Goal: Task Accomplishment & Management: Complete application form

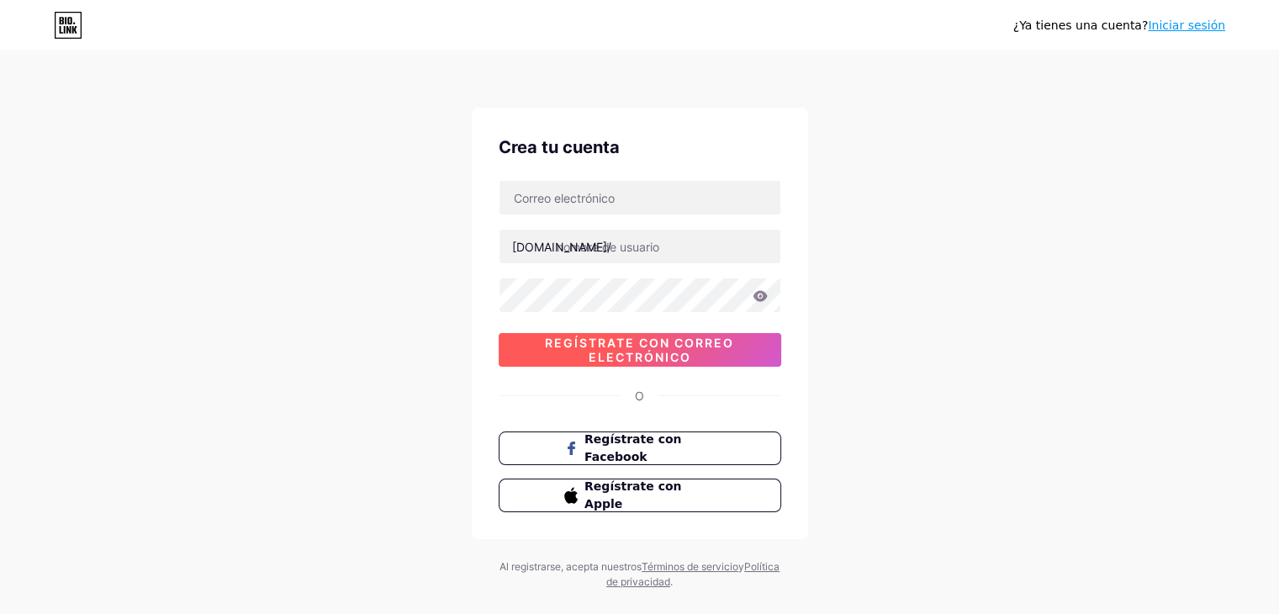
click at [642, 351] on font "Regístrate con correo electrónico" at bounding box center [639, 350] width 189 height 29
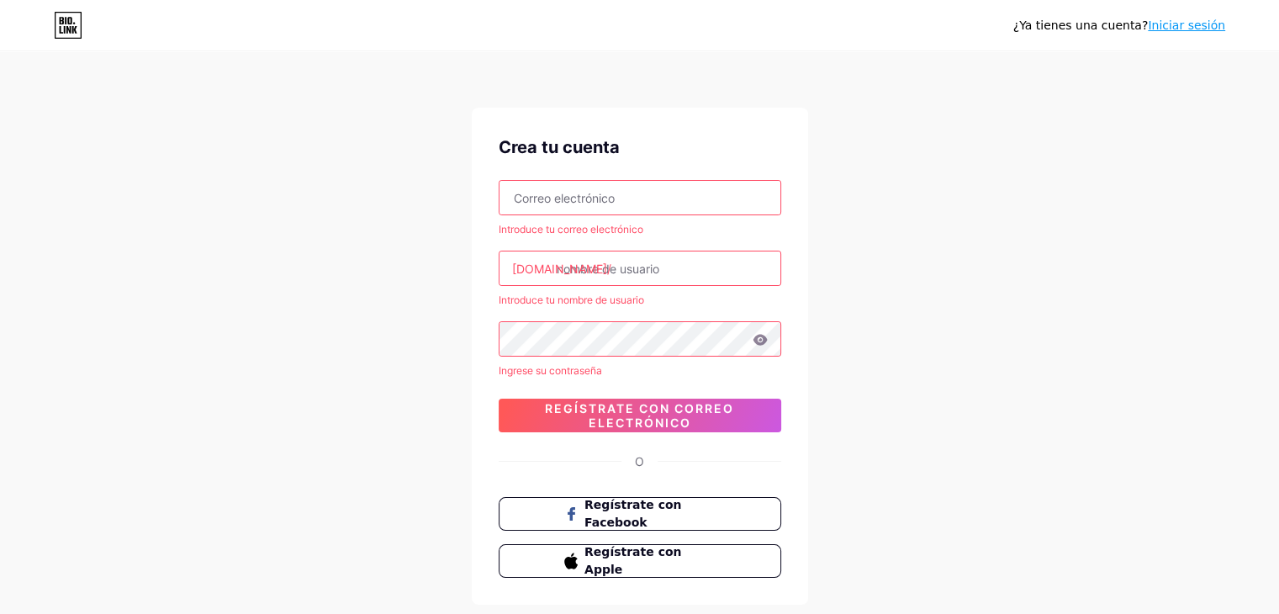
click at [612, 203] on input "text" at bounding box center [640, 198] width 281 height 34
type input "[EMAIL_ADDRESS][DOMAIN_NAME]"
click at [626, 274] on input "text" at bounding box center [640, 268] width 281 height 34
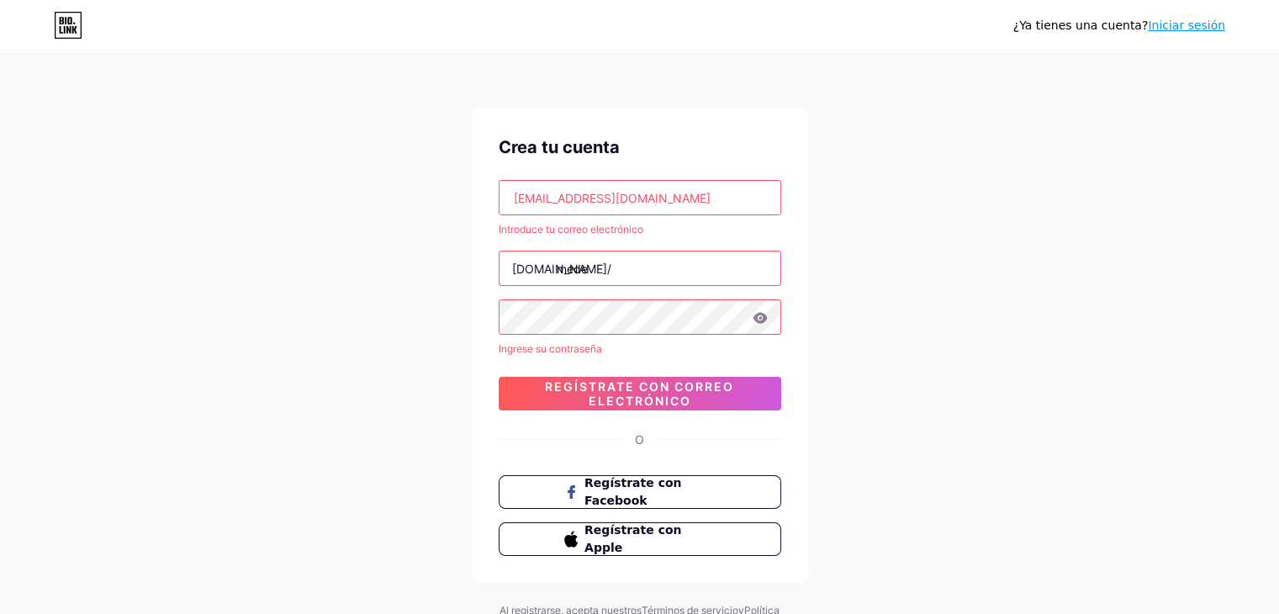
type input "mede"
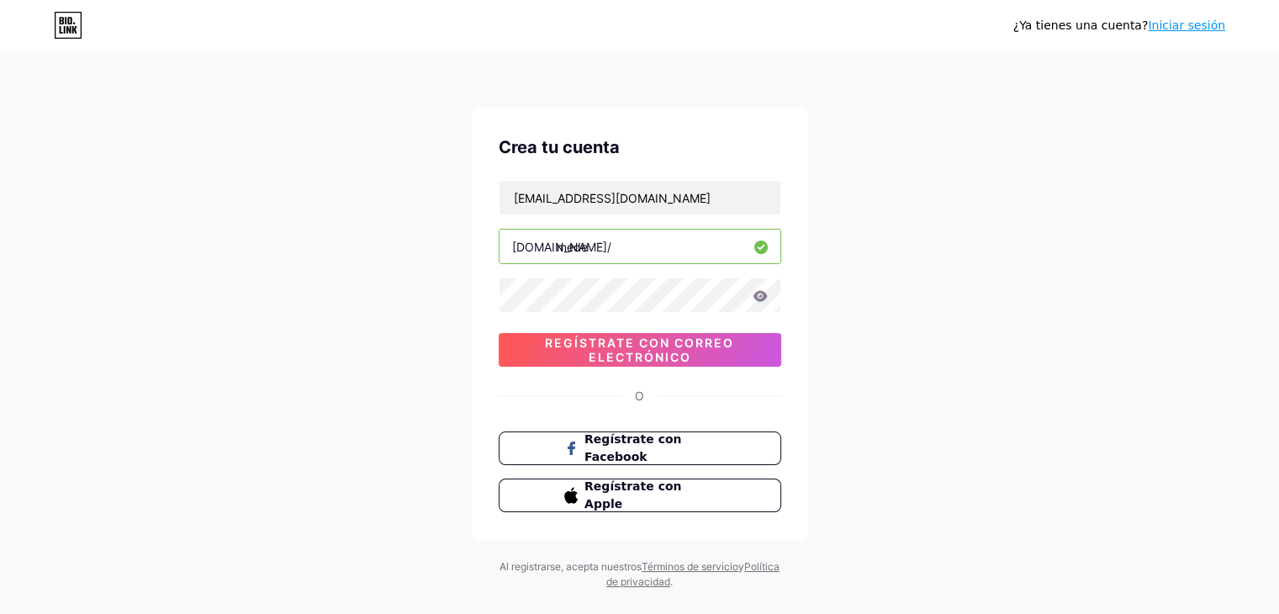
click at [634, 240] on input "mede" at bounding box center [640, 247] width 281 height 34
type input "medicenbella"
click at [760, 293] on icon at bounding box center [760, 296] width 15 height 12
click at [760, 293] on icon at bounding box center [759, 296] width 17 height 17
click at [727, 341] on font "Regístrate con correo electrónico" at bounding box center [639, 350] width 189 height 29
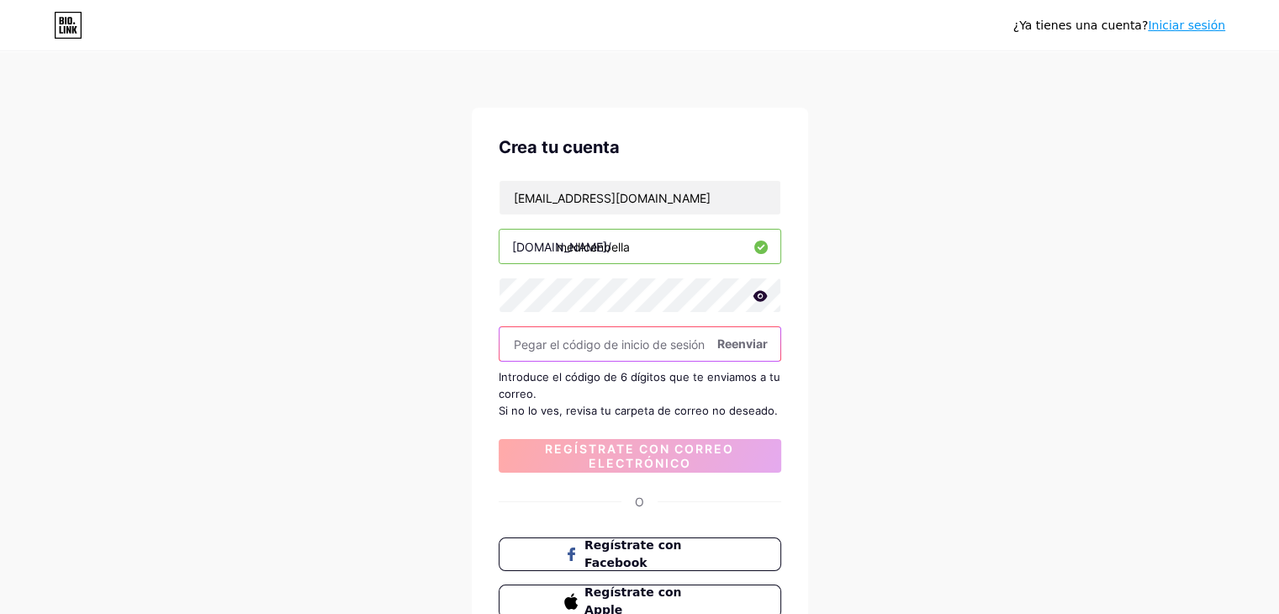
paste input "595893"
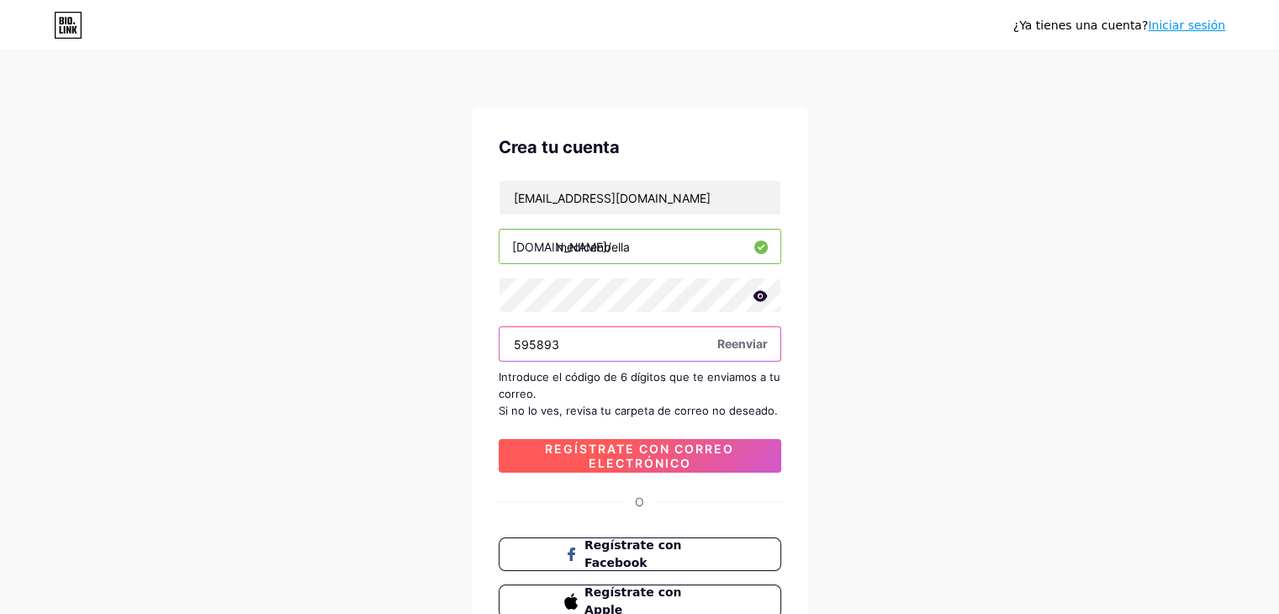
type input "595893"
click at [687, 452] on font "Regístrate con correo electrónico" at bounding box center [639, 455] width 189 height 29
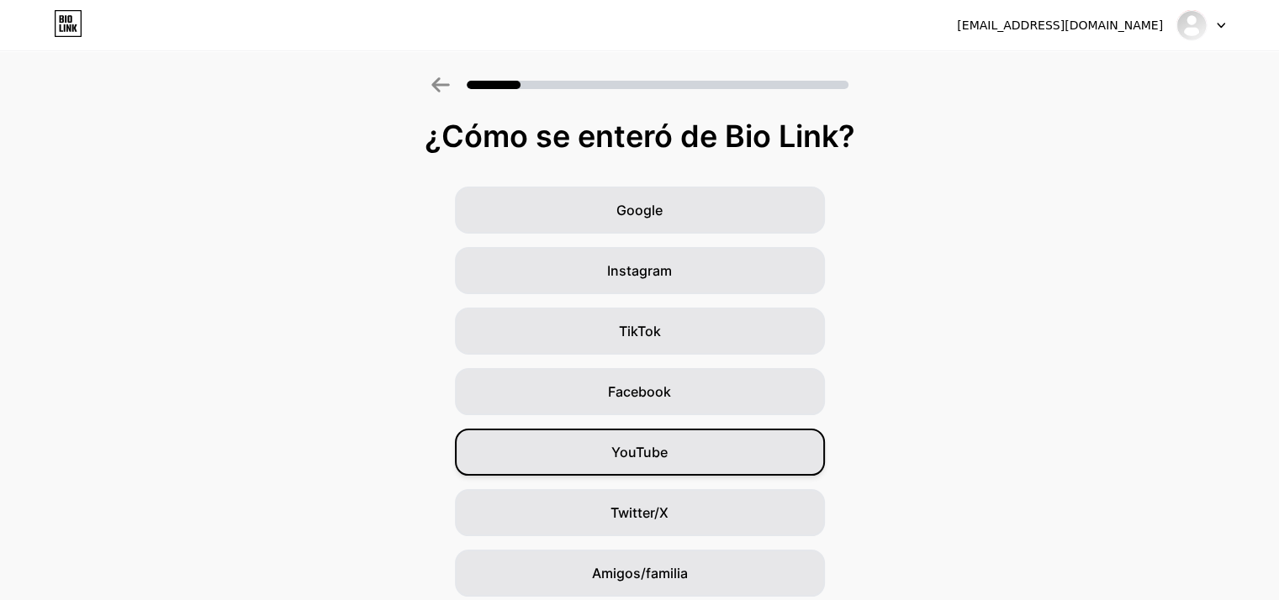
click at [668, 462] on span "YouTube" at bounding box center [639, 452] width 56 height 20
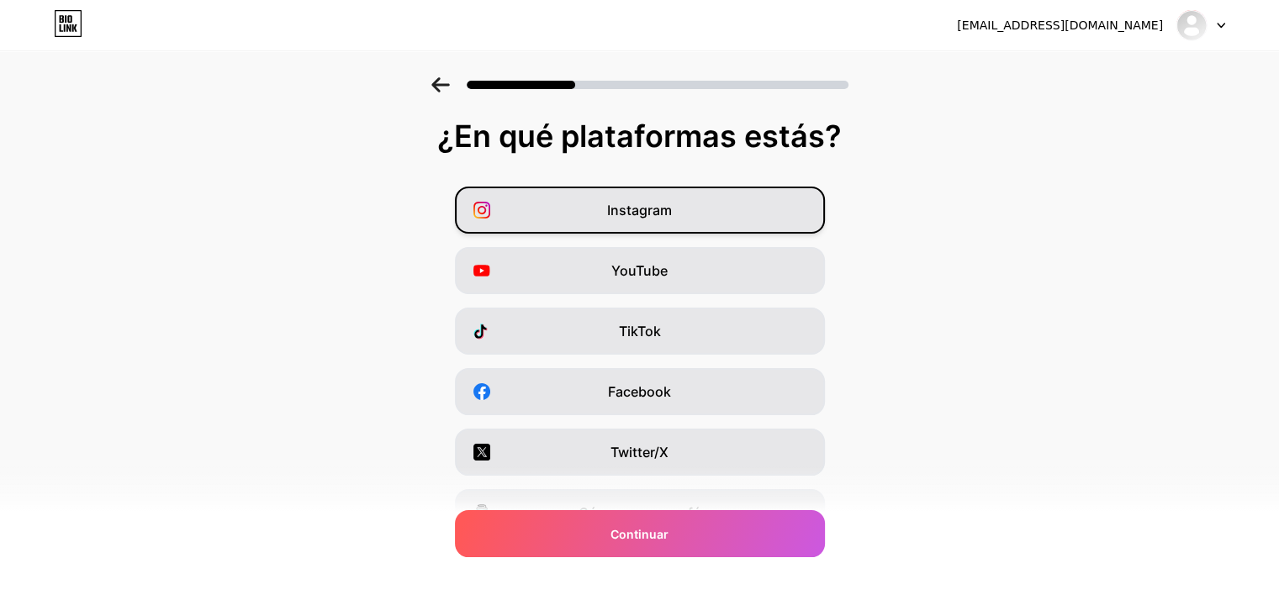
click at [760, 204] on div "Instagram" at bounding box center [640, 210] width 370 height 47
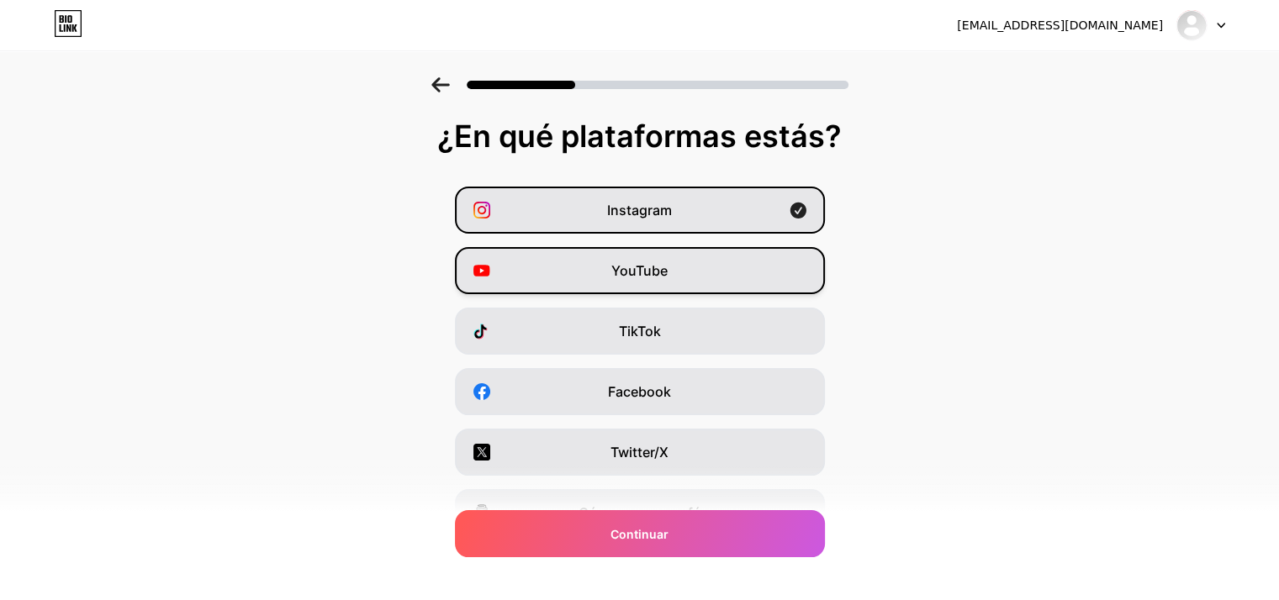
click at [701, 277] on div "YouTube" at bounding box center [640, 270] width 370 height 47
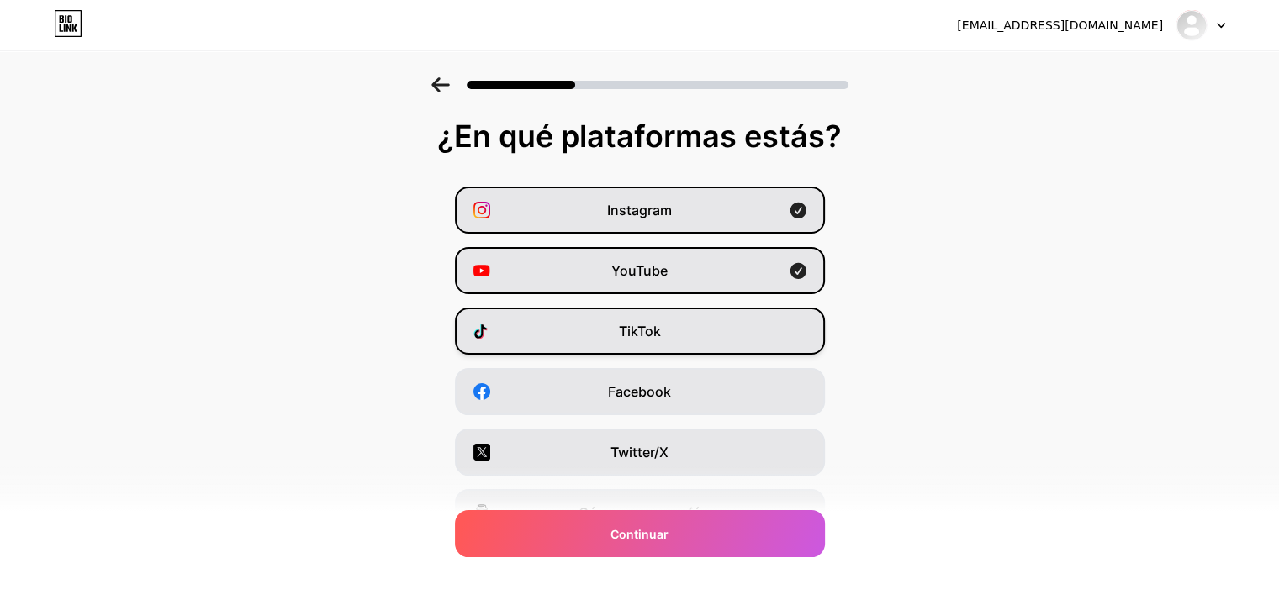
click at [714, 336] on div "TikTok" at bounding box center [640, 331] width 370 height 47
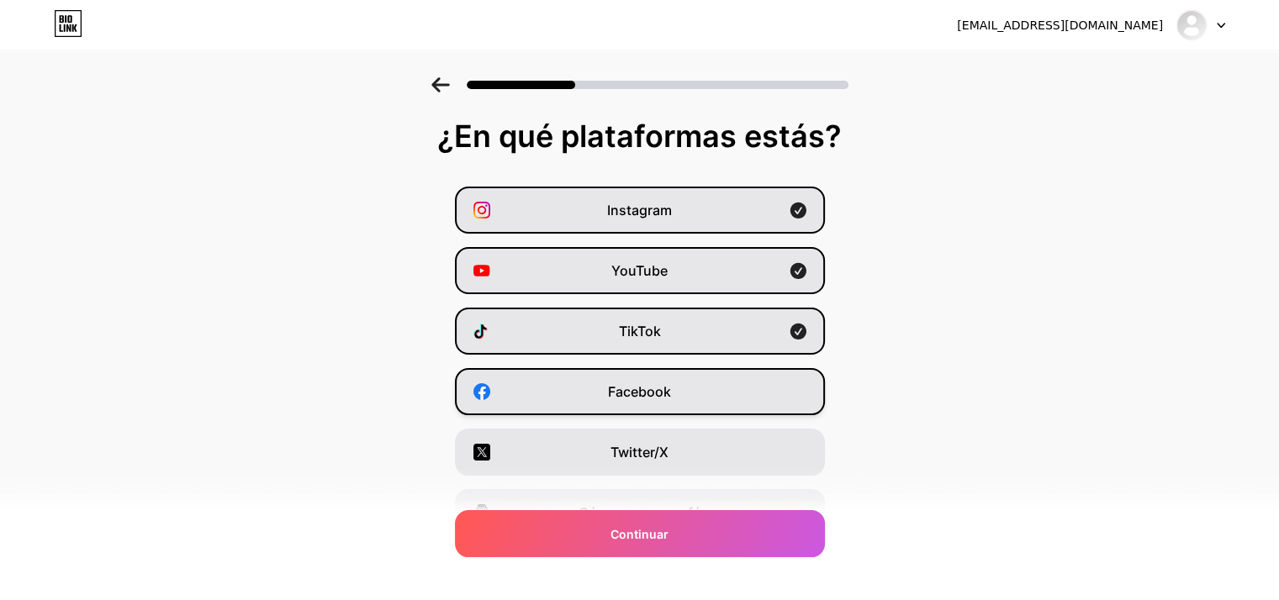
click at [704, 404] on div "Facebook" at bounding box center [640, 391] width 370 height 47
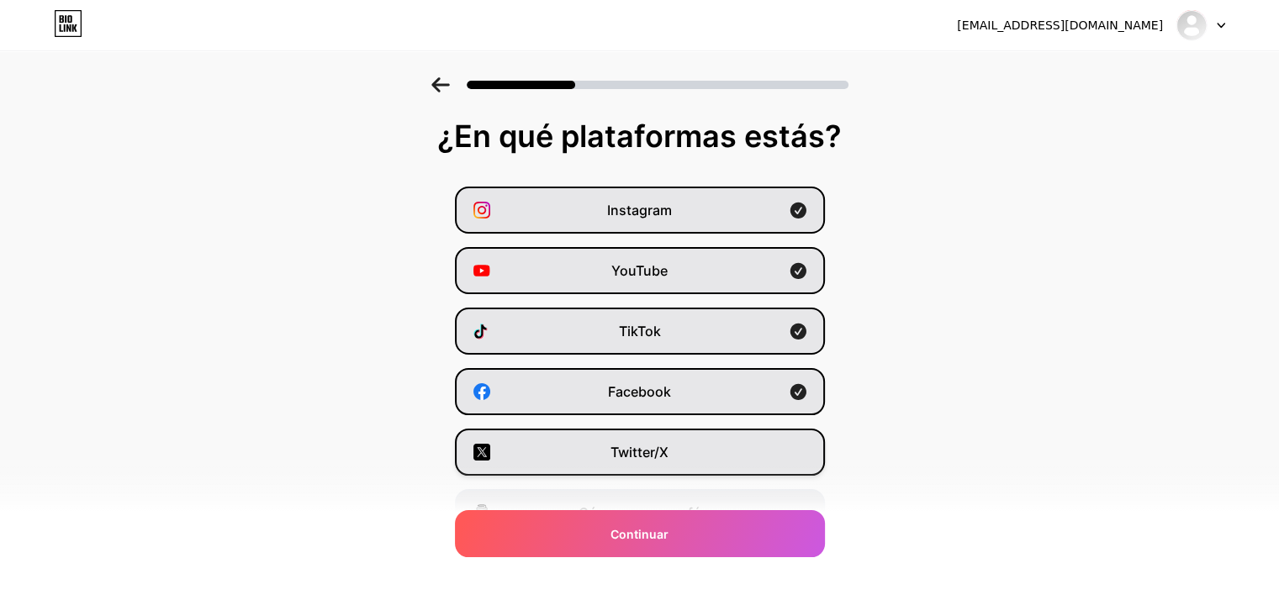
click at [700, 462] on div "Twitter/X" at bounding box center [640, 452] width 370 height 47
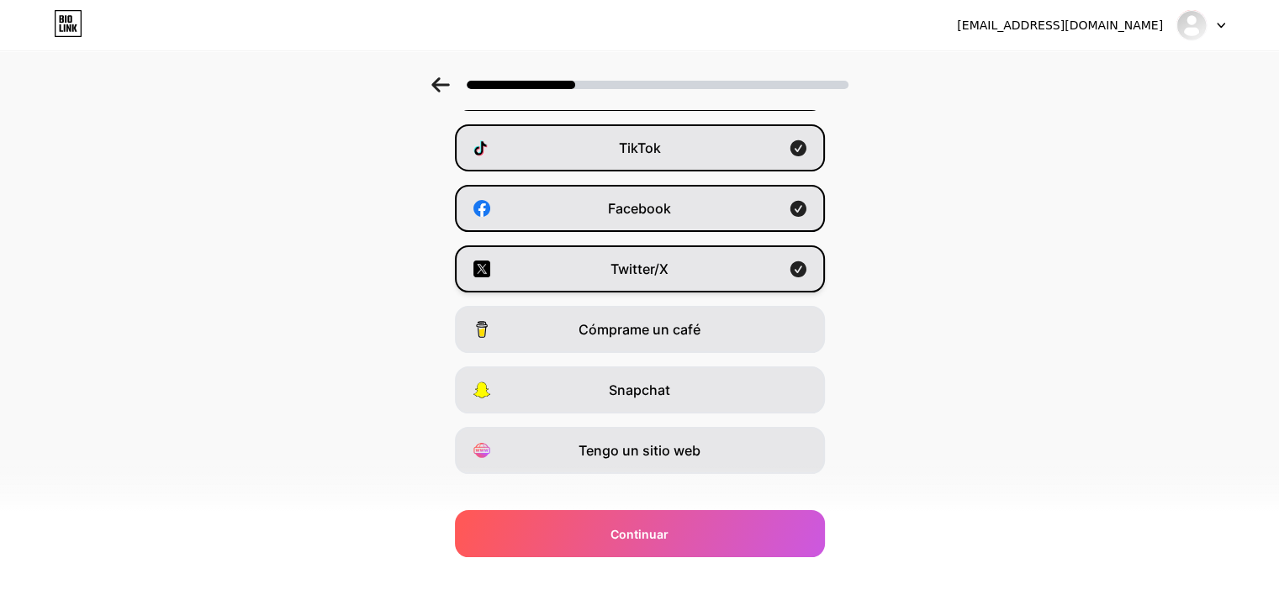
scroll to position [209, 0]
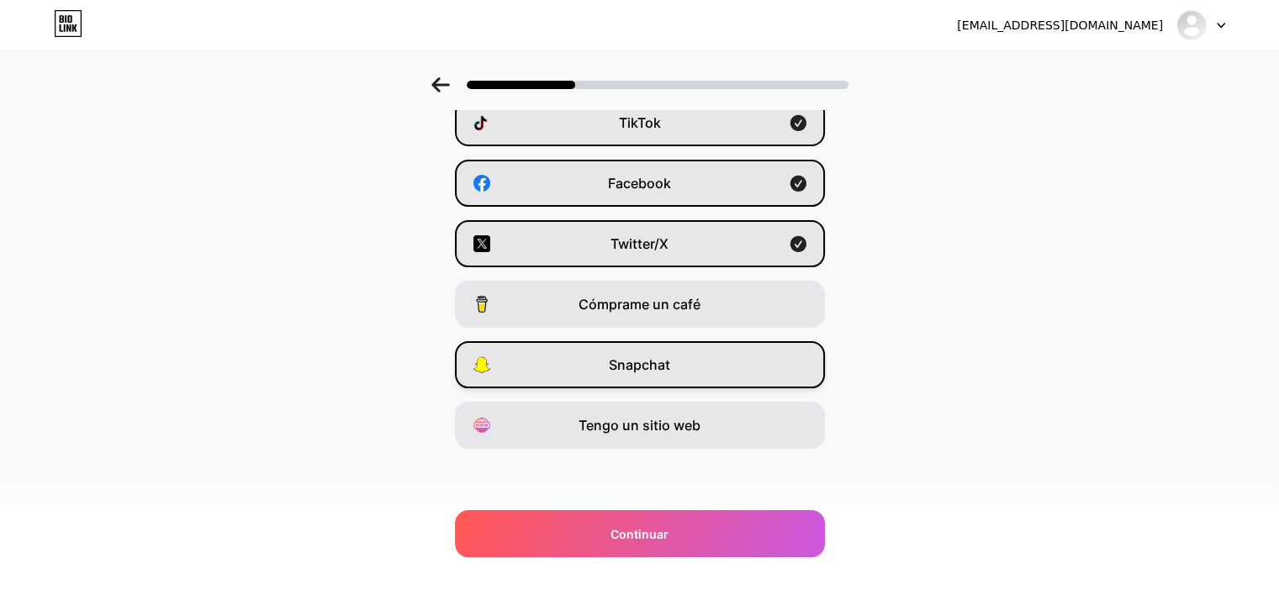
click at [726, 358] on div "Snapchat" at bounding box center [640, 364] width 370 height 47
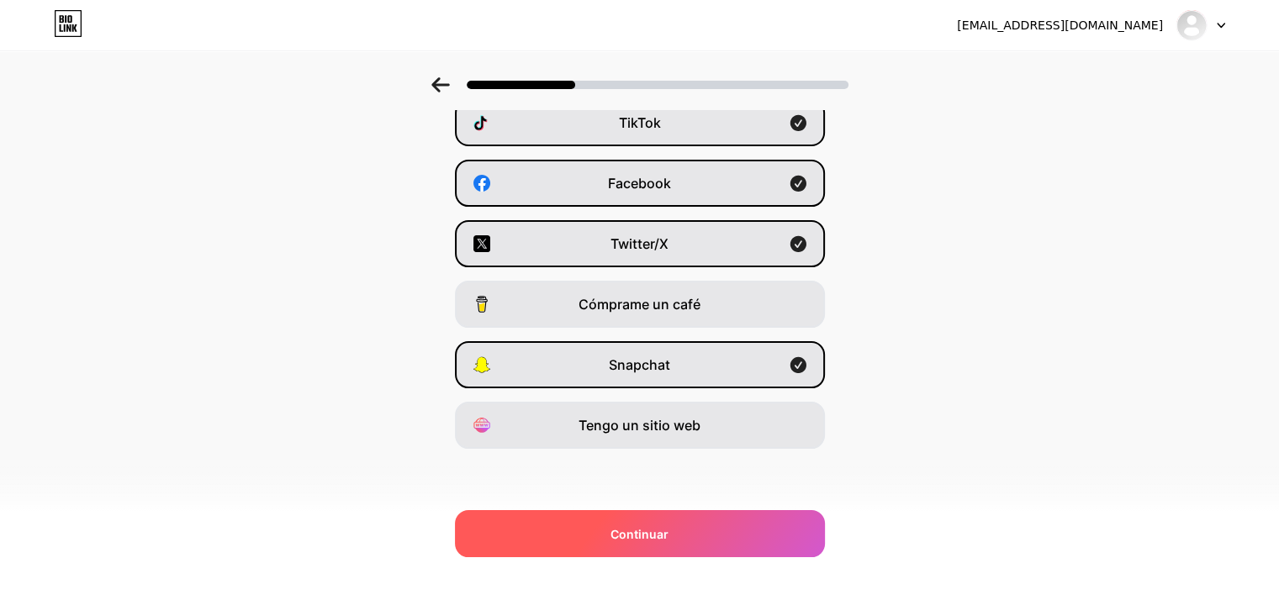
click at [650, 536] on font "Continuar" at bounding box center [640, 534] width 58 height 14
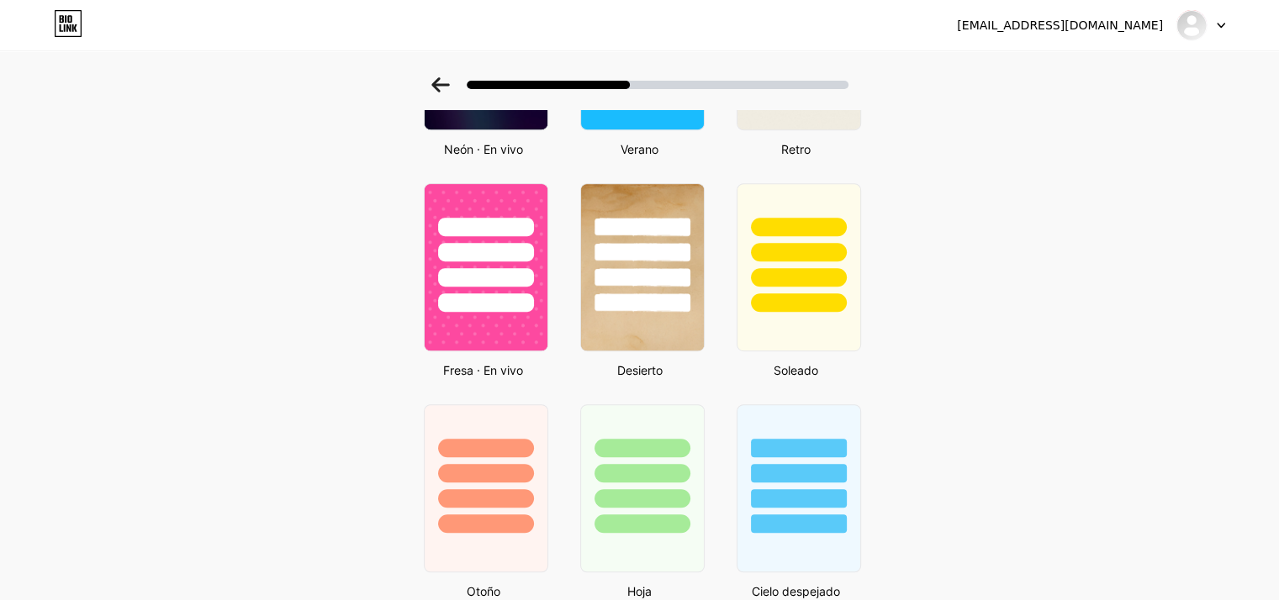
scroll to position [889, 0]
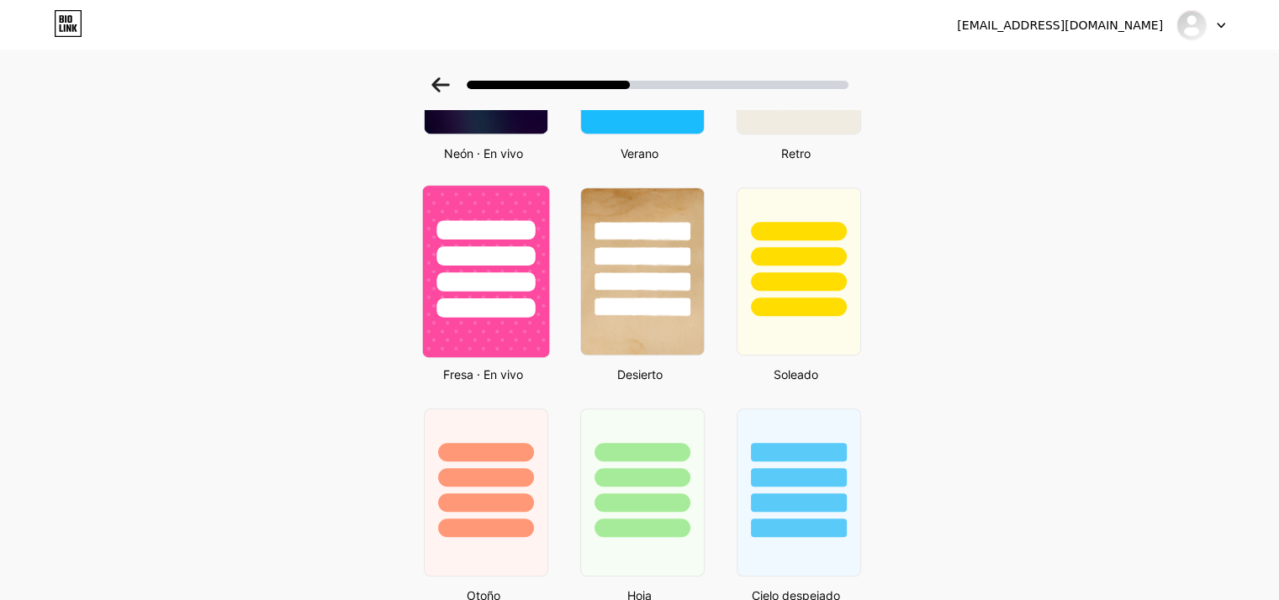
click at [484, 341] on img at bounding box center [485, 272] width 126 height 172
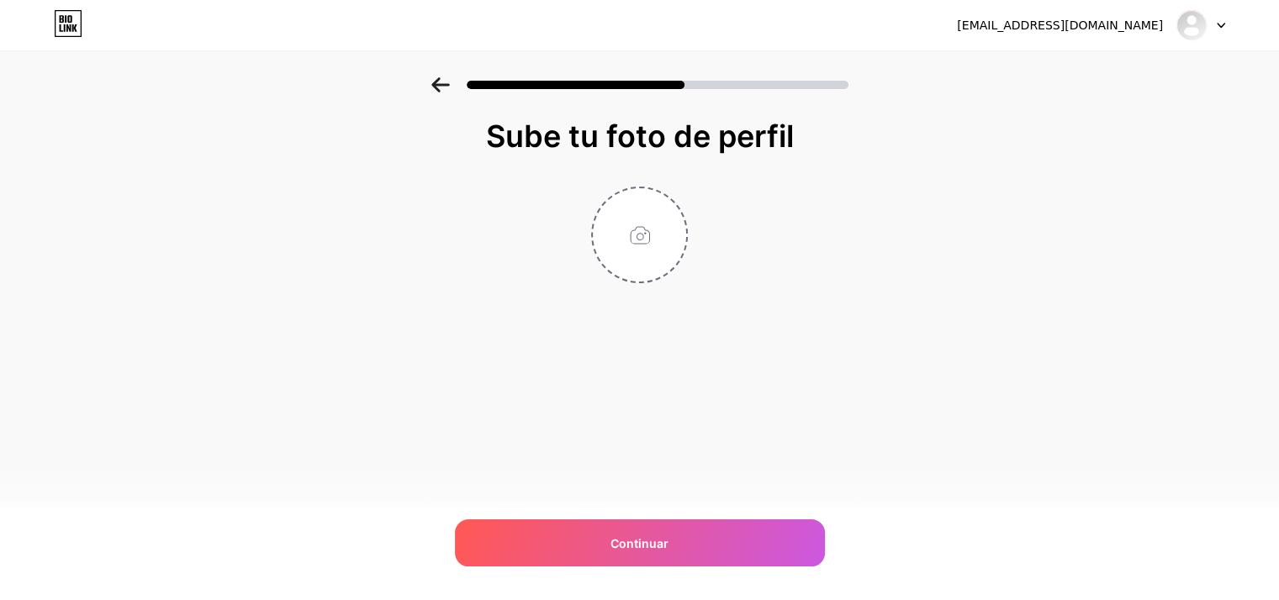
scroll to position [0, 0]
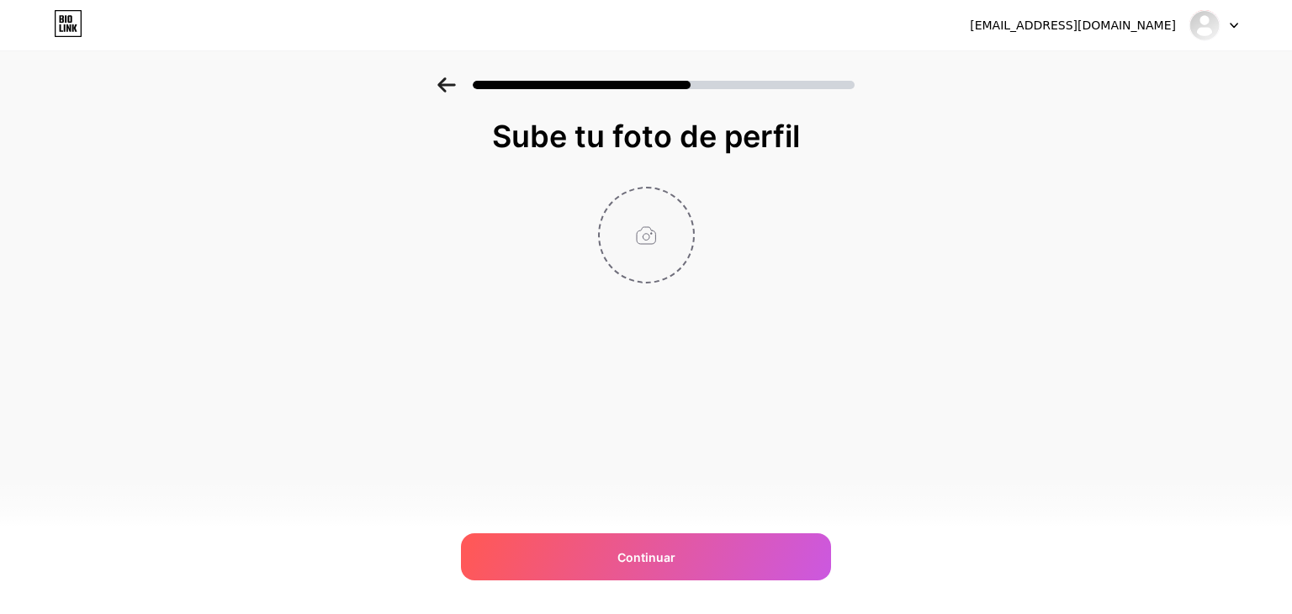
click at [642, 237] on input "file" at bounding box center [646, 234] width 93 height 93
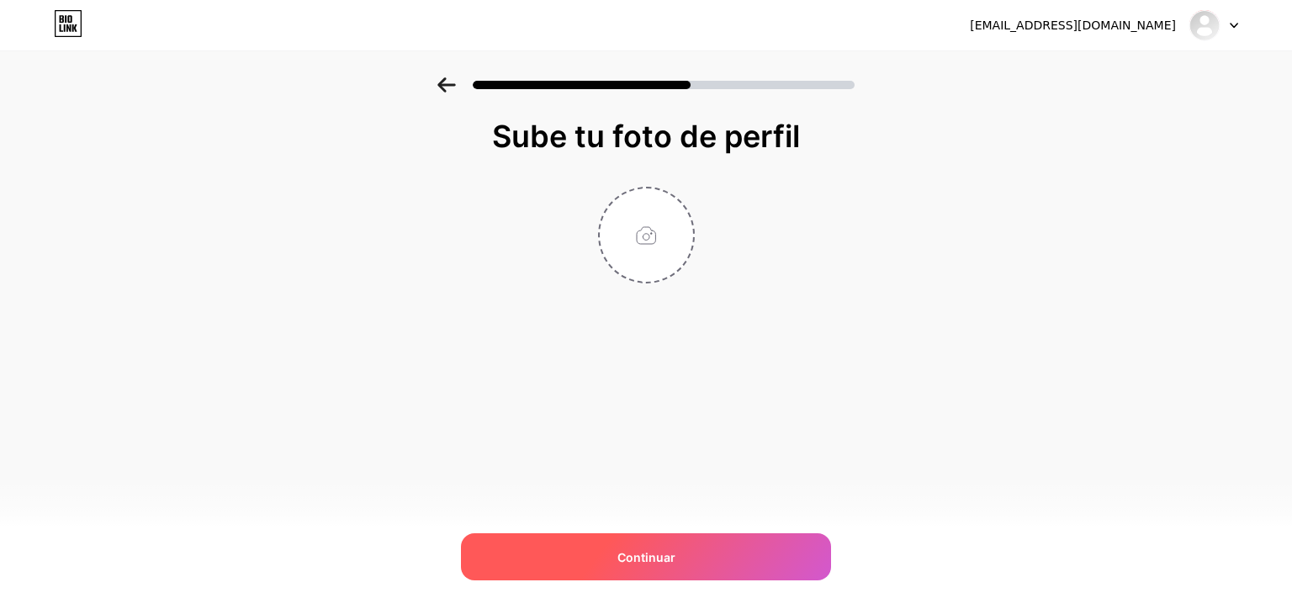
click at [646, 563] on font "Continuar" at bounding box center [646, 557] width 58 height 14
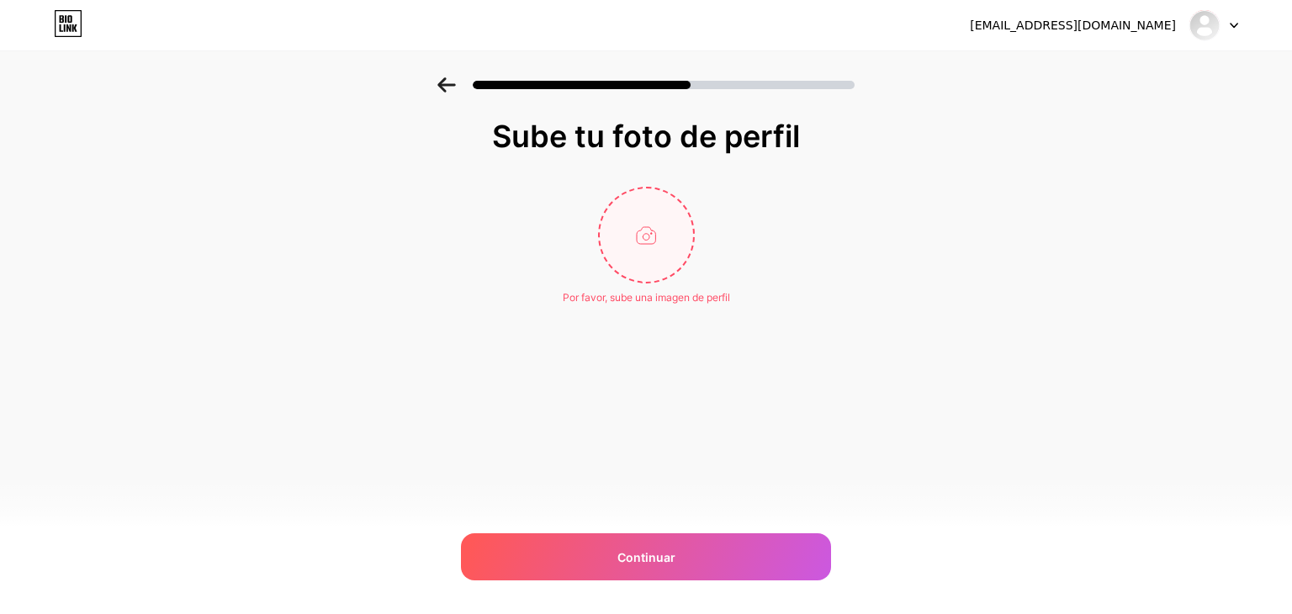
click at [639, 225] on input "file" at bounding box center [646, 234] width 93 height 93
click at [648, 229] on input "file" at bounding box center [646, 234] width 93 height 93
type input "C:\fakepath\13162BA0-2AF7-458F-BF9A-0A2F80F9D575.jpeg"
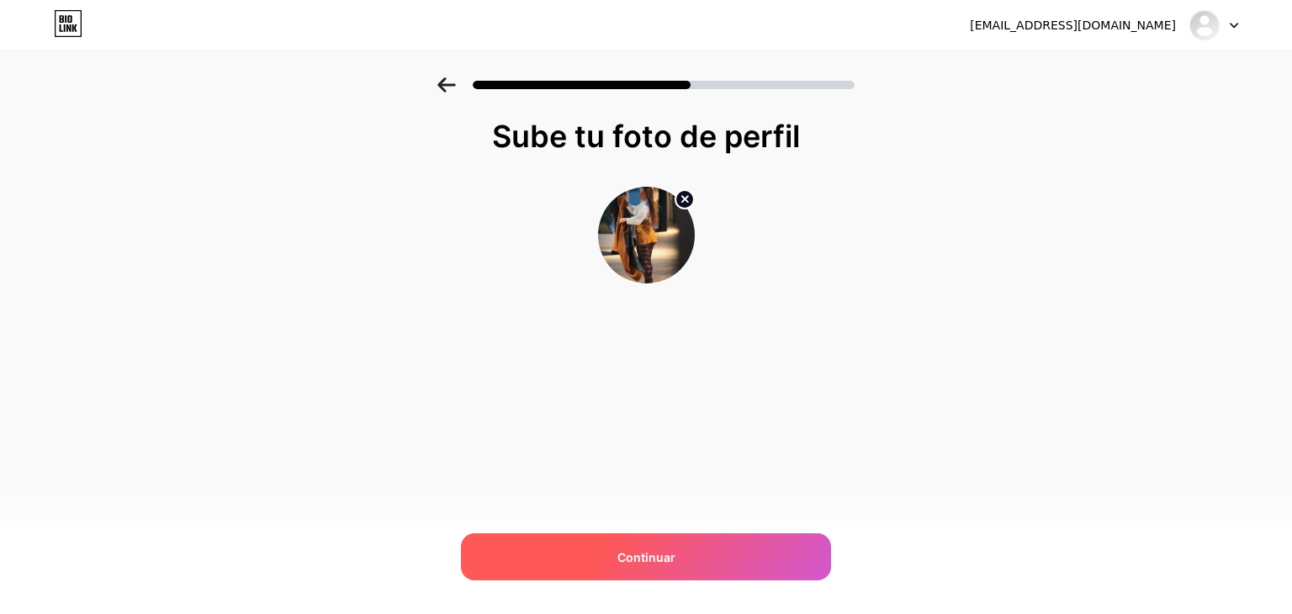
click at [648, 552] on font "Continuar" at bounding box center [646, 557] width 58 height 14
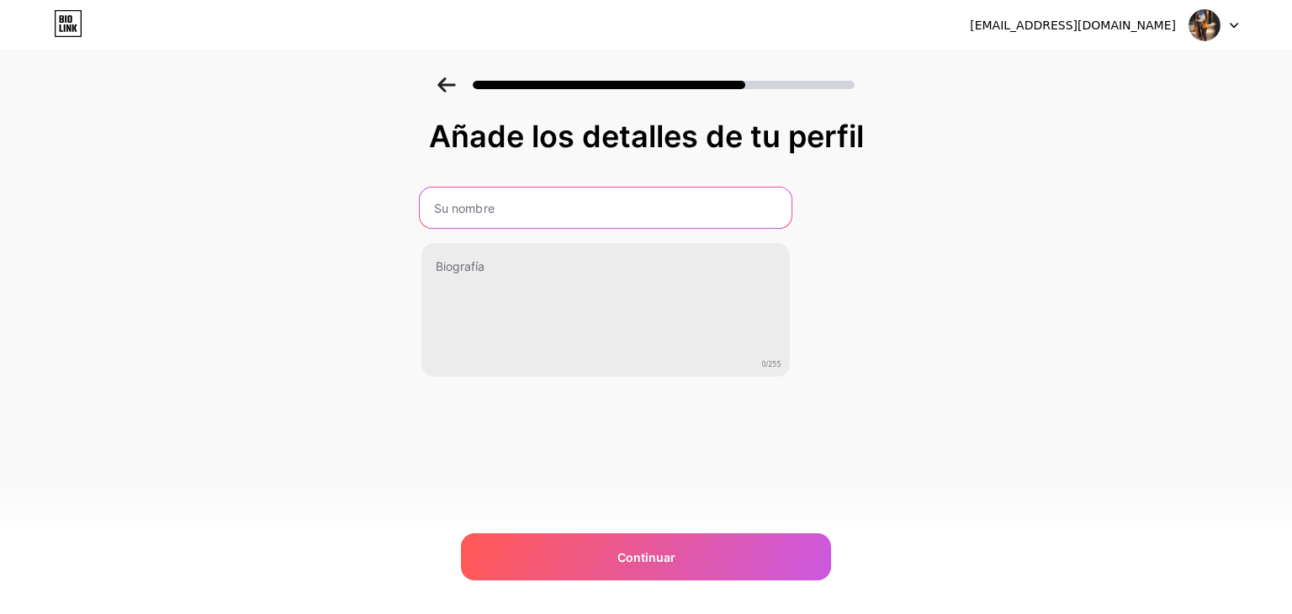
click at [611, 206] on input "text" at bounding box center [605, 208] width 372 height 40
type input "medicenbella.oficial"
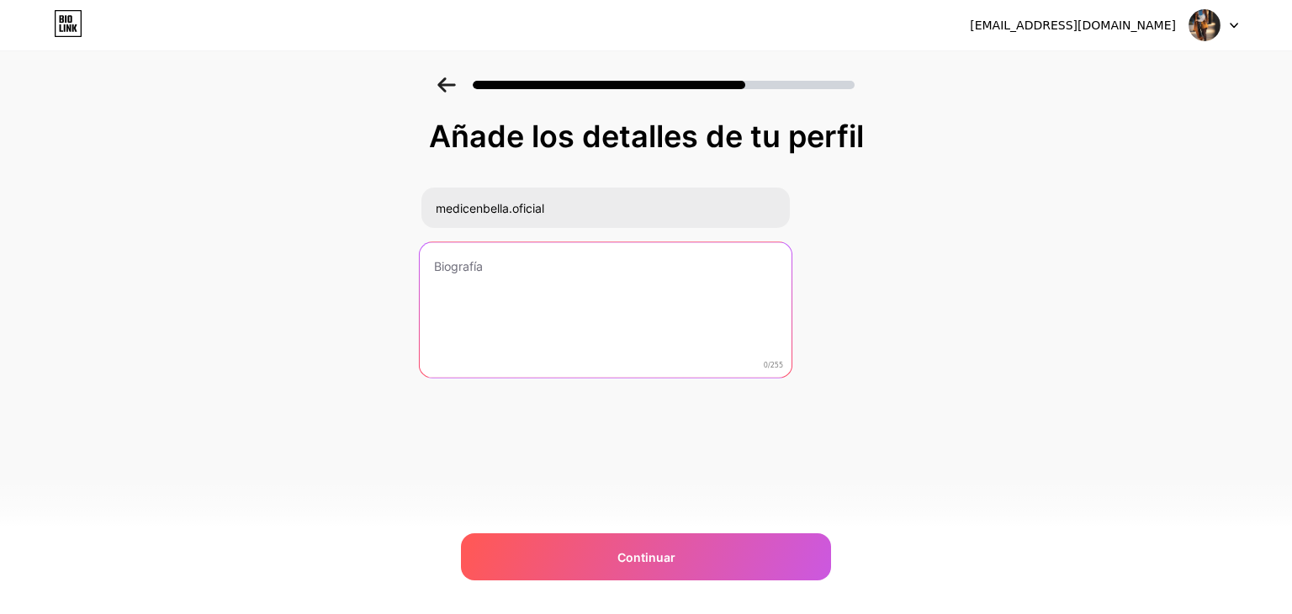
click at [542, 267] on textarea at bounding box center [605, 310] width 372 height 137
type textarea "H"
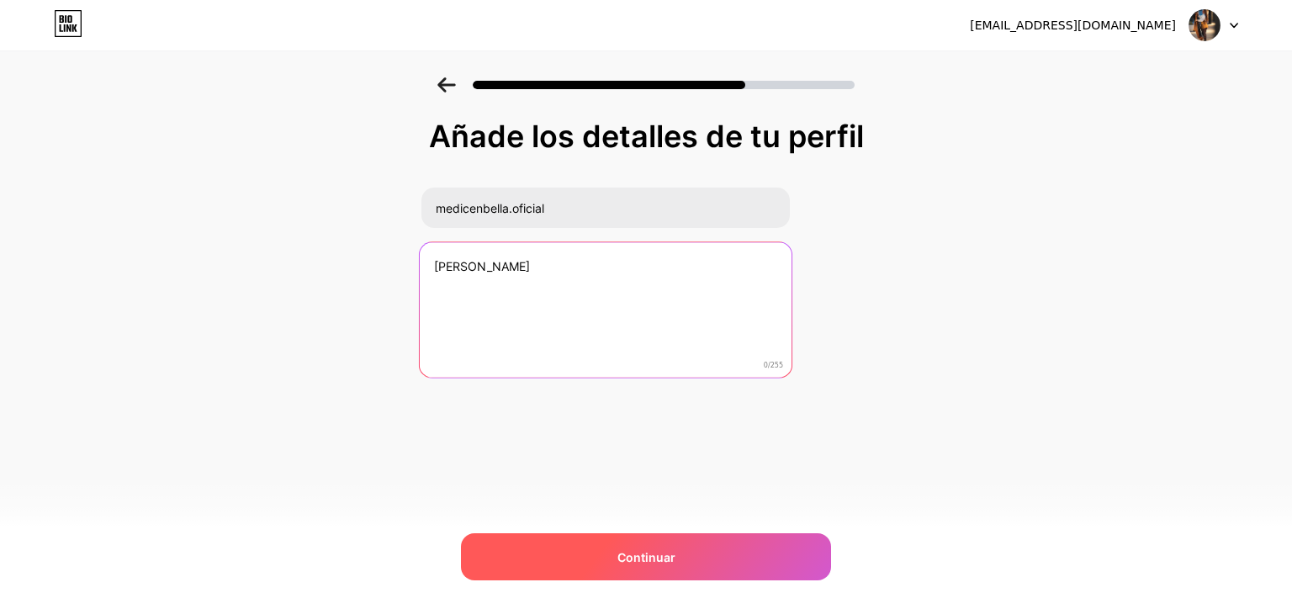
type textarea "[PERSON_NAME]"
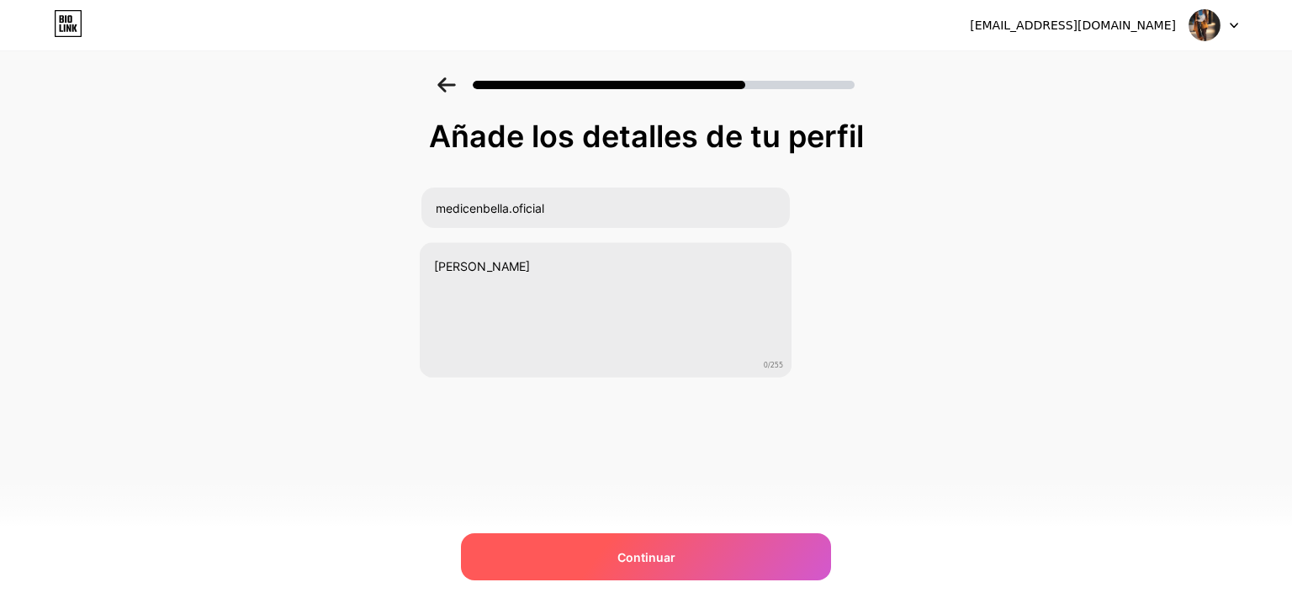
click at [653, 558] on font "Continuar" at bounding box center [646, 557] width 58 height 14
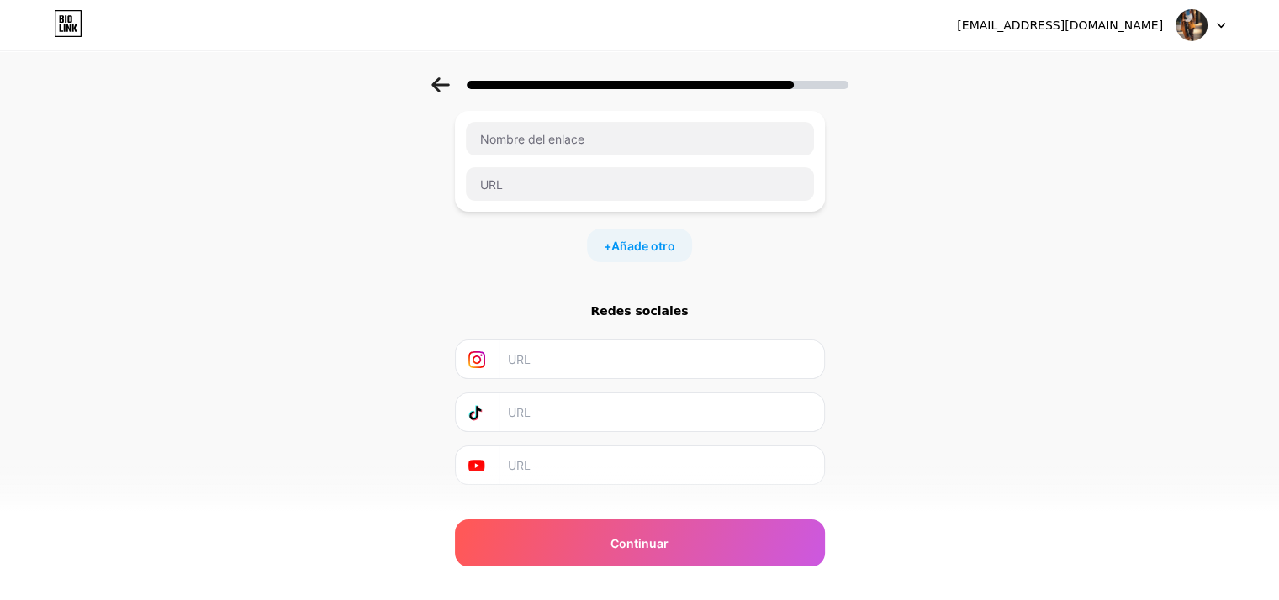
scroll to position [133, 0]
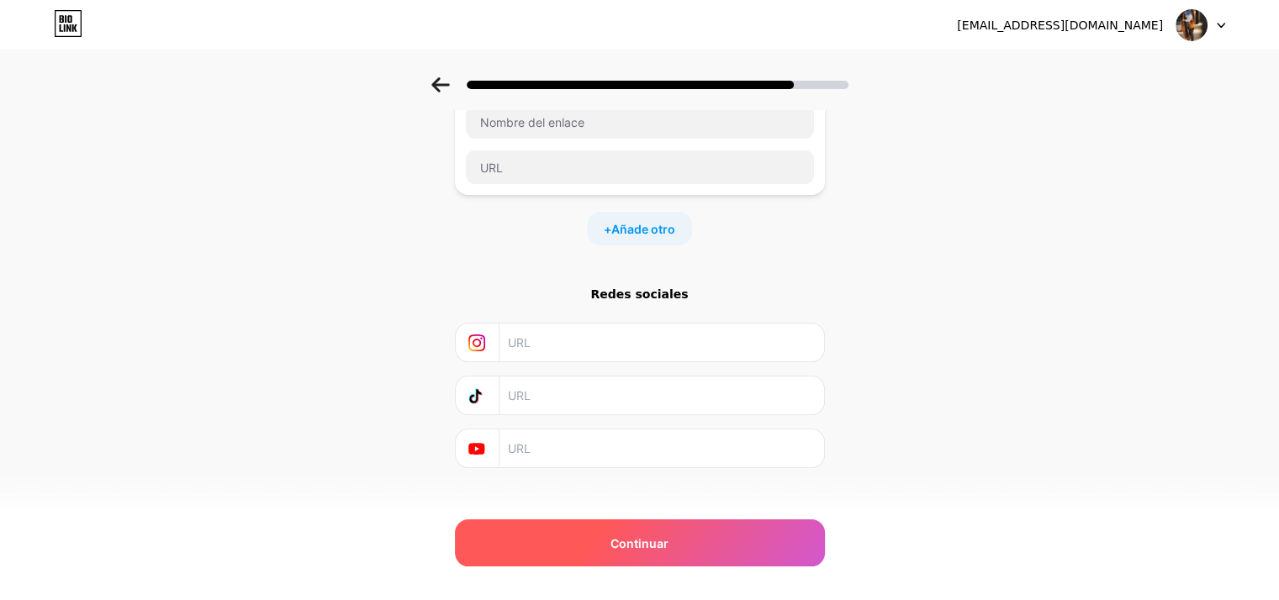
click at [663, 539] on font "Continuar" at bounding box center [640, 544] width 58 height 14
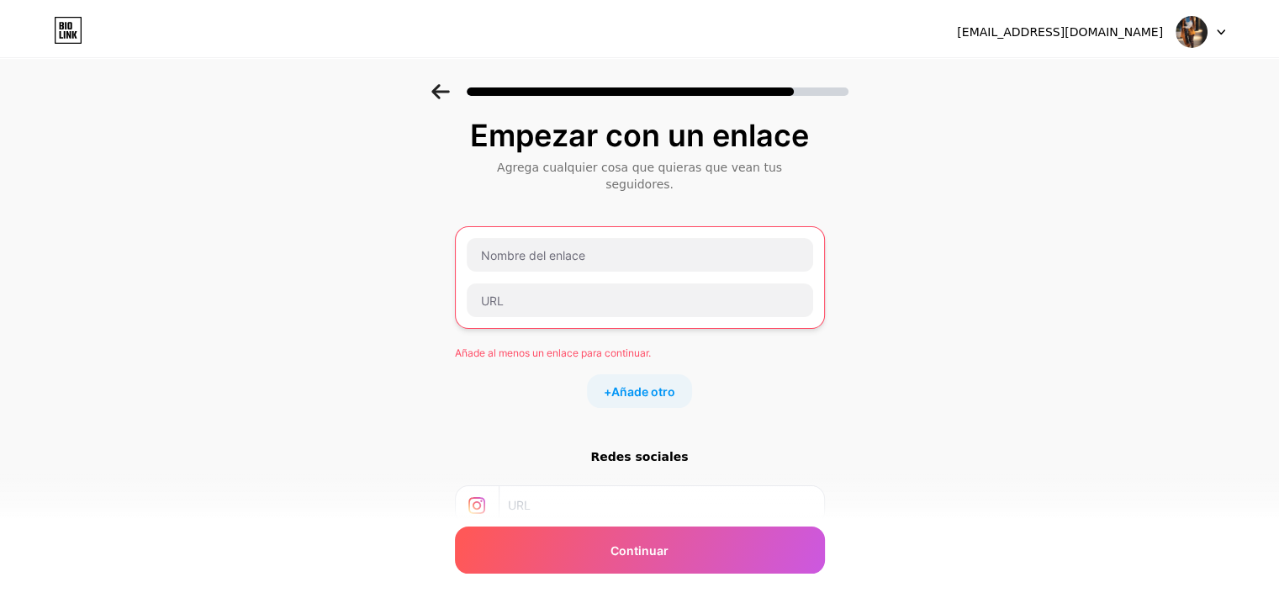
scroll to position [0, 0]
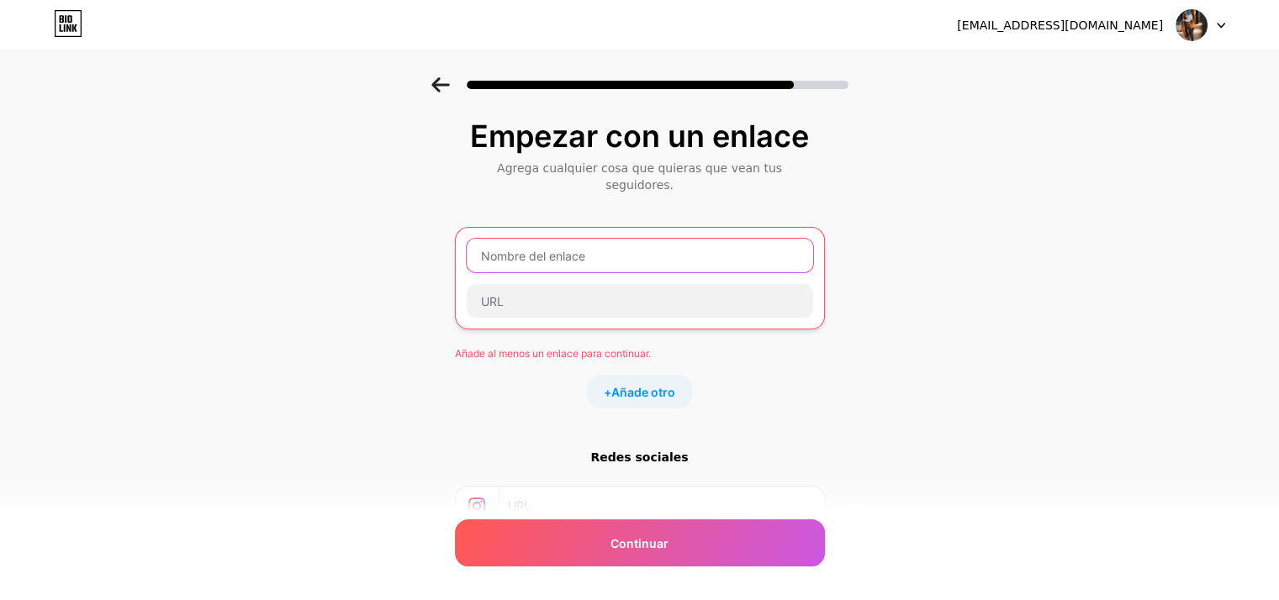
click at [619, 239] on input "text" at bounding box center [640, 256] width 346 height 34
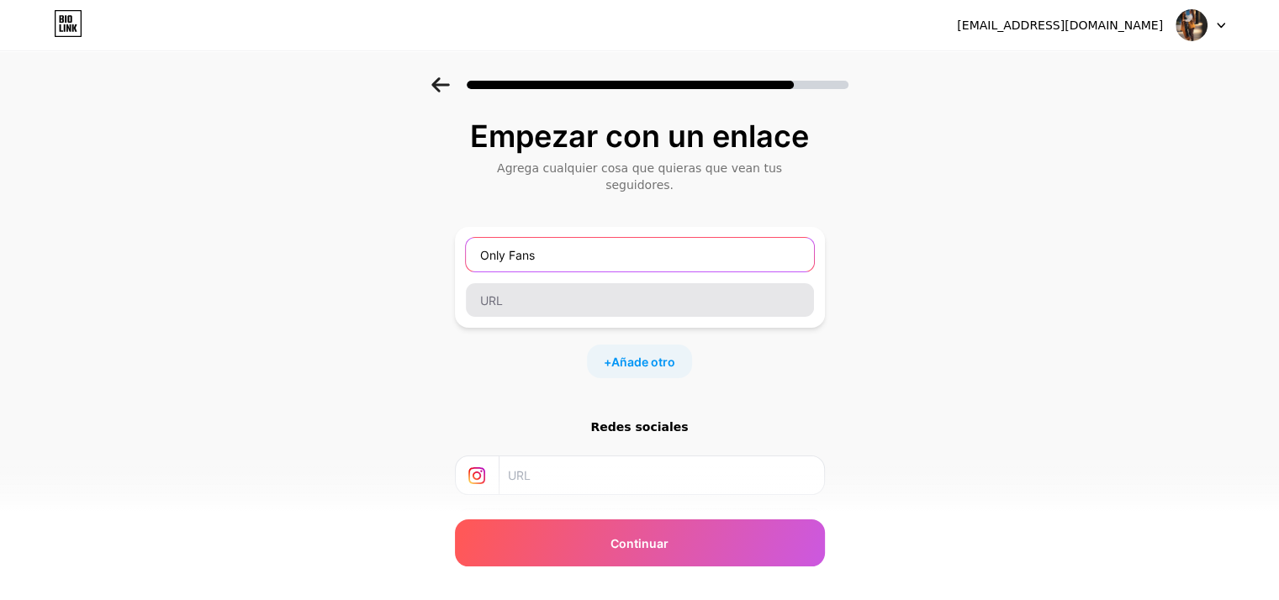
type input "Only Fans"
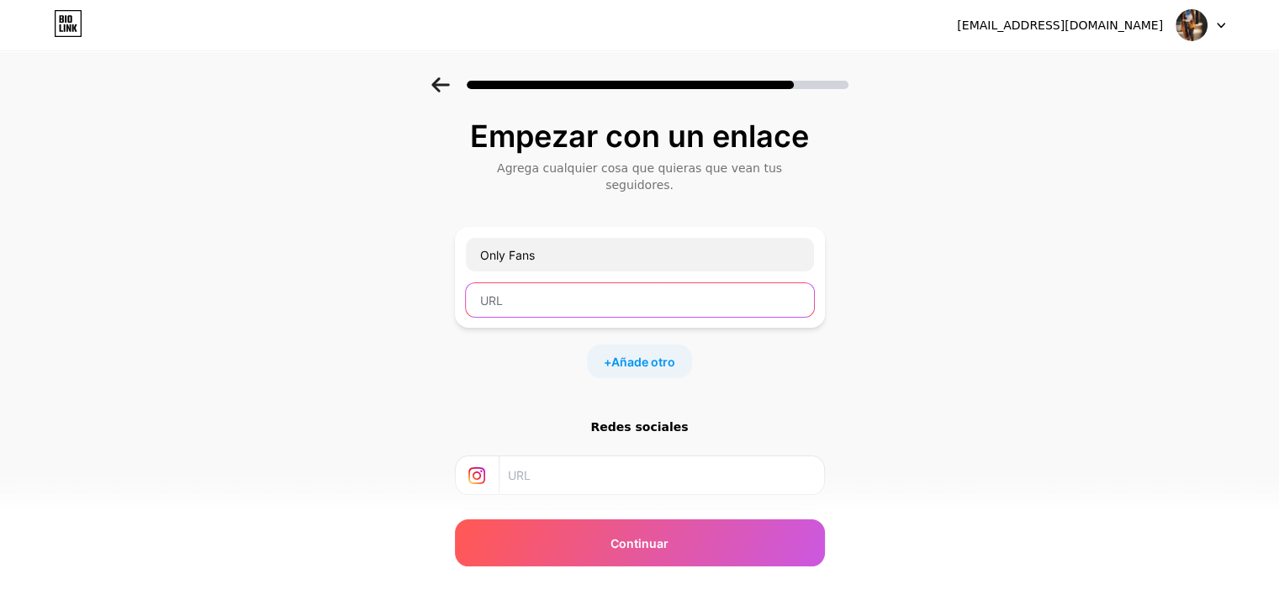
click at [597, 288] on input "text" at bounding box center [640, 300] width 348 height 34
paste input "[URL][DOMAIN_NAME]"
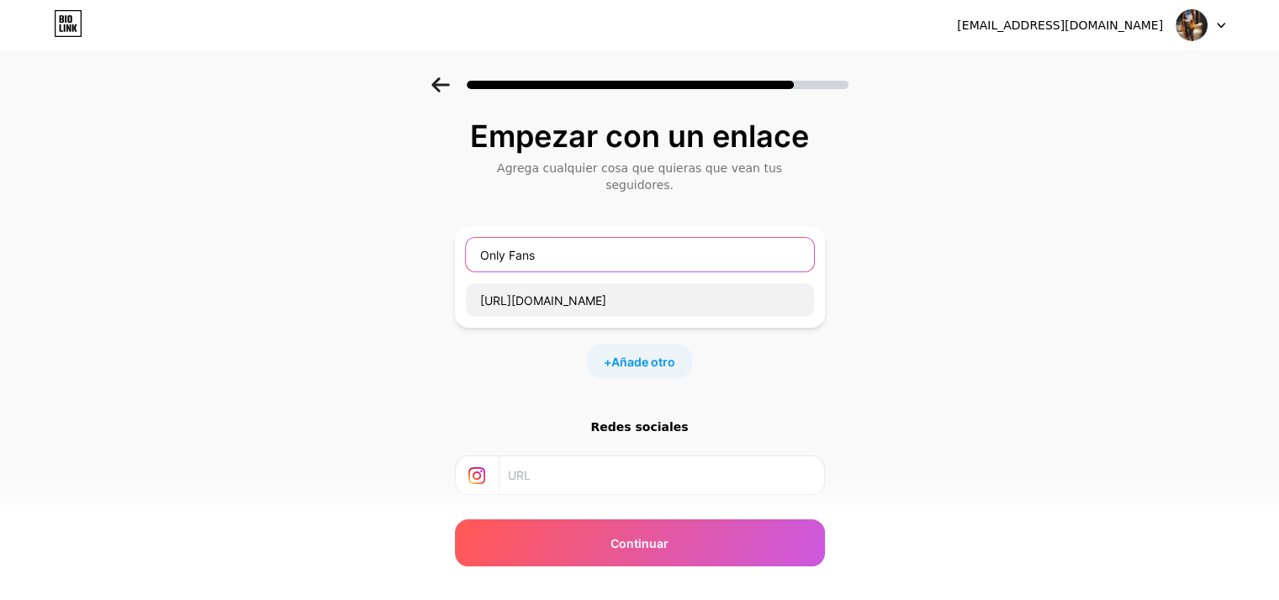
click at [641, 253] on input "Only Fans" at bounding box center [640, 255] width 348 height 34
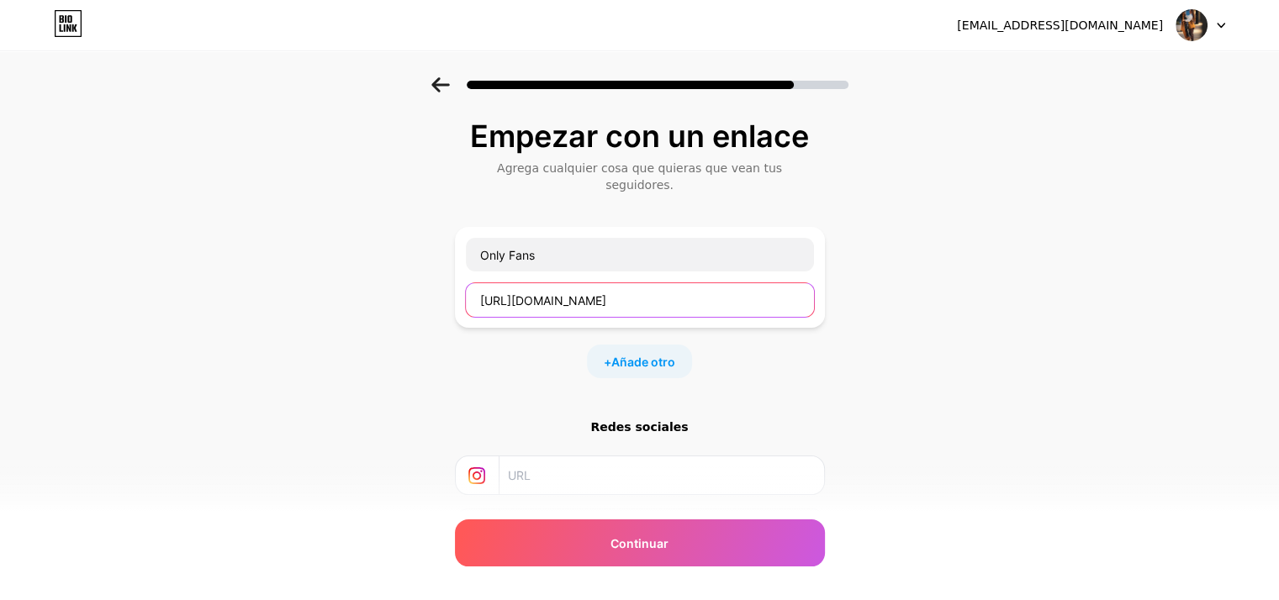
click at [642, 285] on input "[URL][DOMAIN_NAME]" at bounding box center [640, 300] width 348 height 34
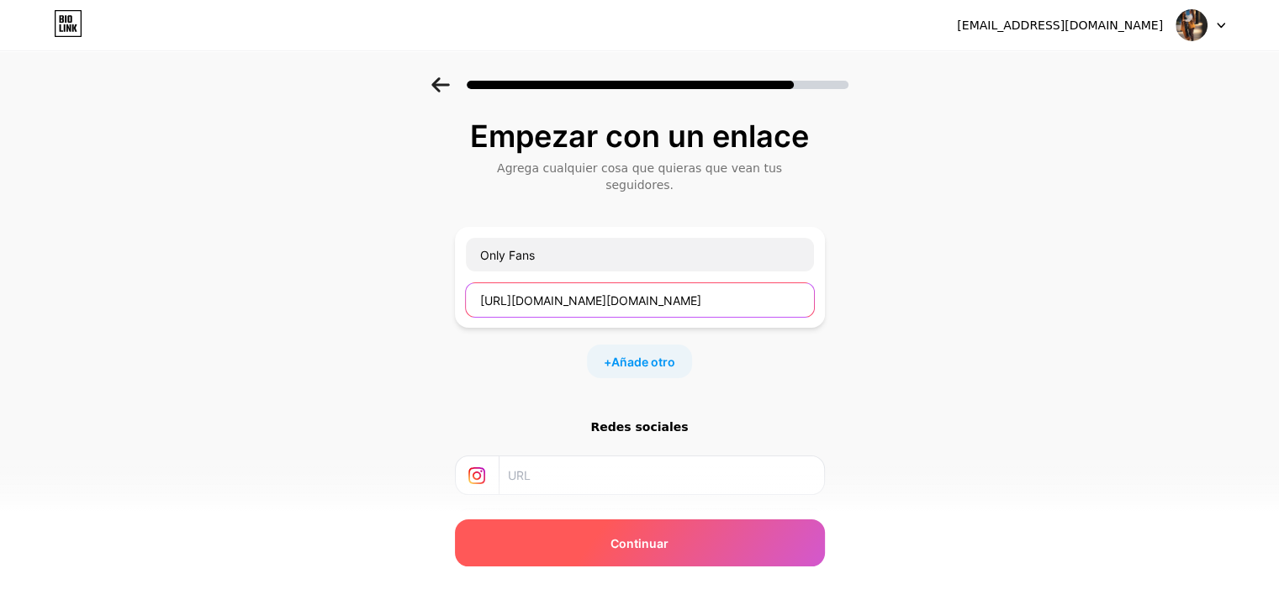
type input "[URL][DOMAIN_NAME][DOMAIN_NAME]"
click at [659, 537] on font "Continuar" at bounding box center [640, 544] width 58 height 14
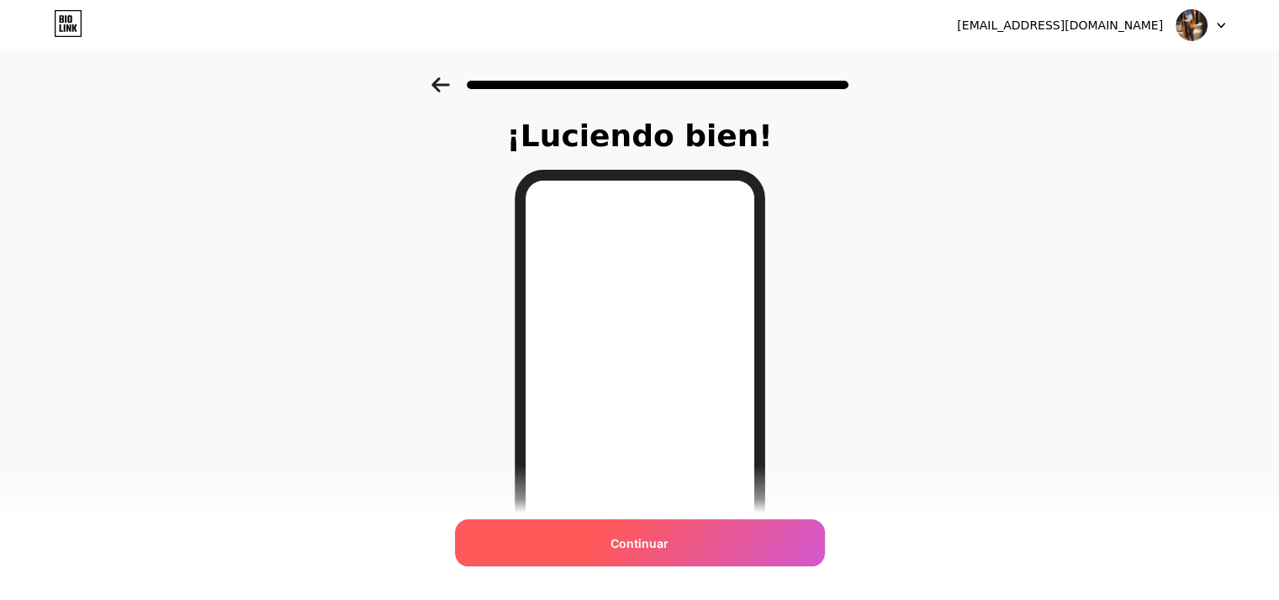
click at [646, 544] on font "Continuar" at bounding box center [640, 544] width 58 height 14
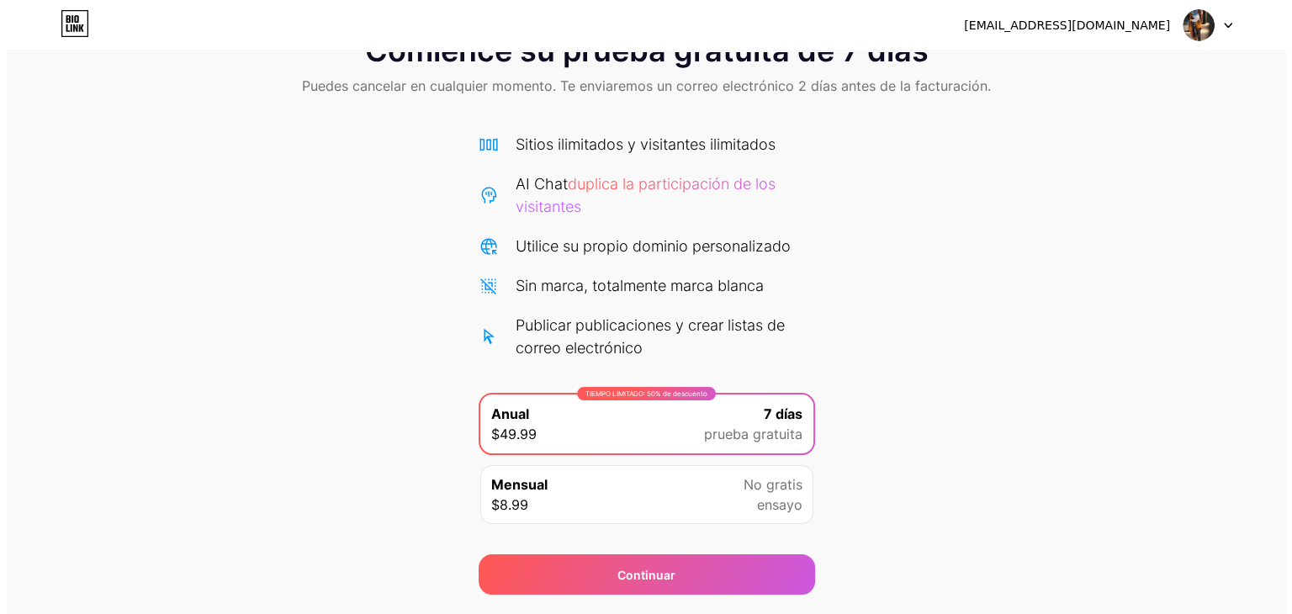
scroll to position [61, 0]
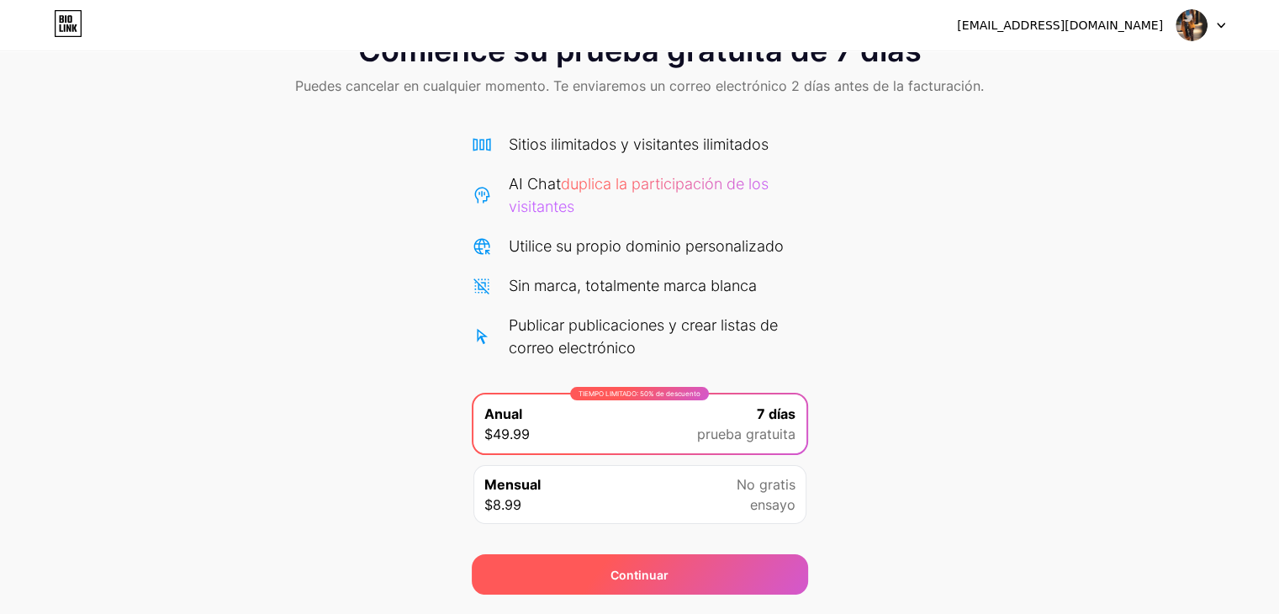
click at [642, 574] on font "Continuar" at bounding box center [640, 575] width 58 height 14
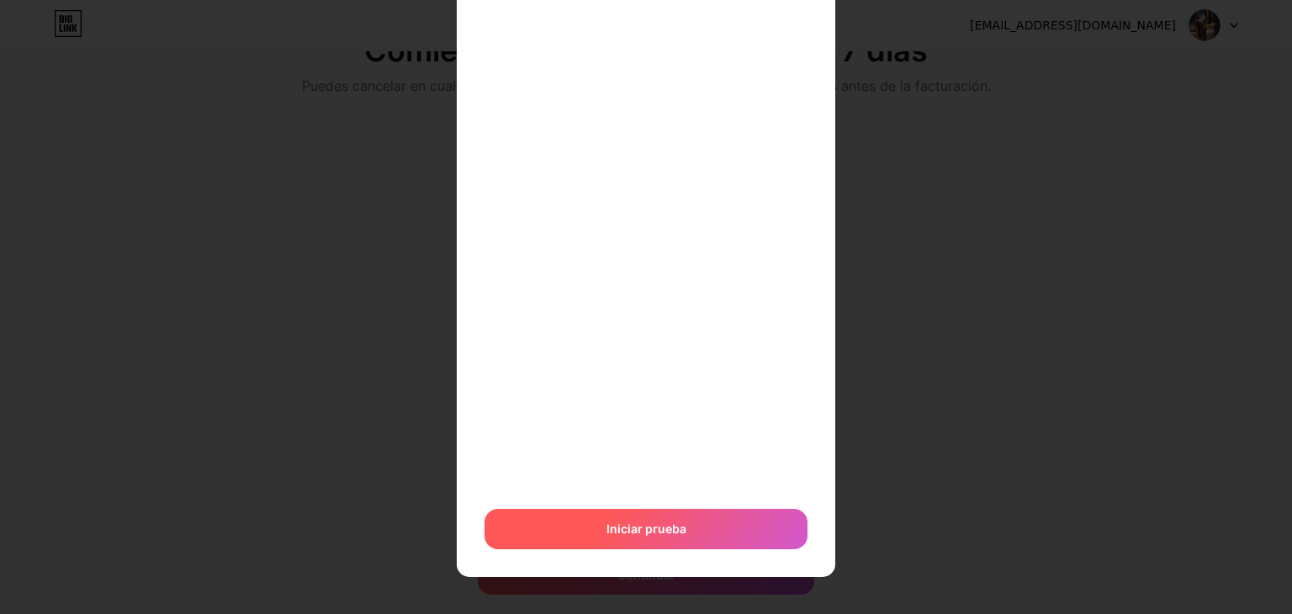
scroll to position [447, 0]
click at [649, 535] on font "Iniciar prueba" at bounding box center [646, 529] width 80 height 14
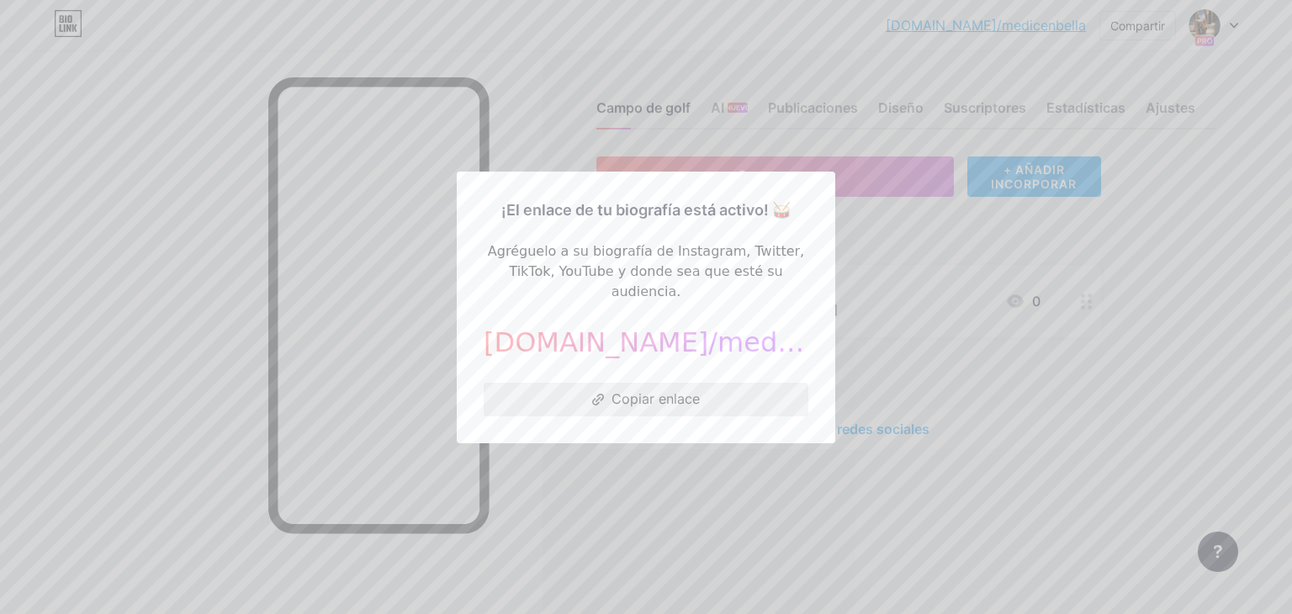
click at [661, 390] on font "Copiar enlace" at bounding box center [655, 398] width 88 height 17
click at [908, 241] on div at bounding box center [646, 307] width 1292 height 614
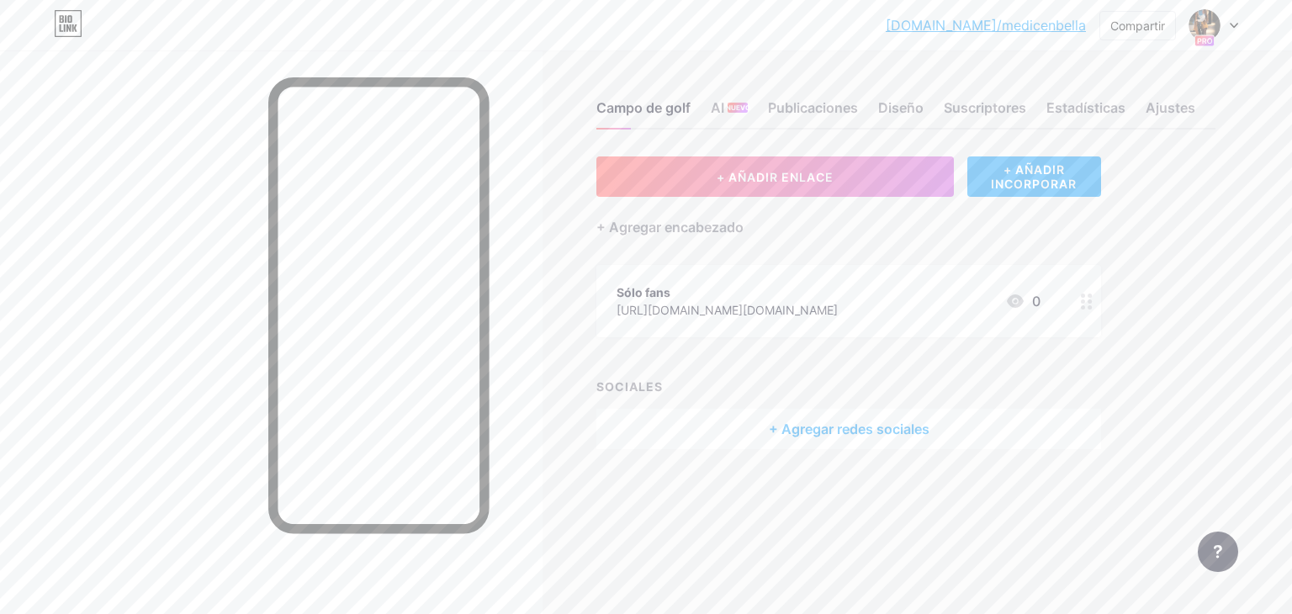
click at [1232, 23] on icon at bounding box center [1233, 26] width 8 height 6
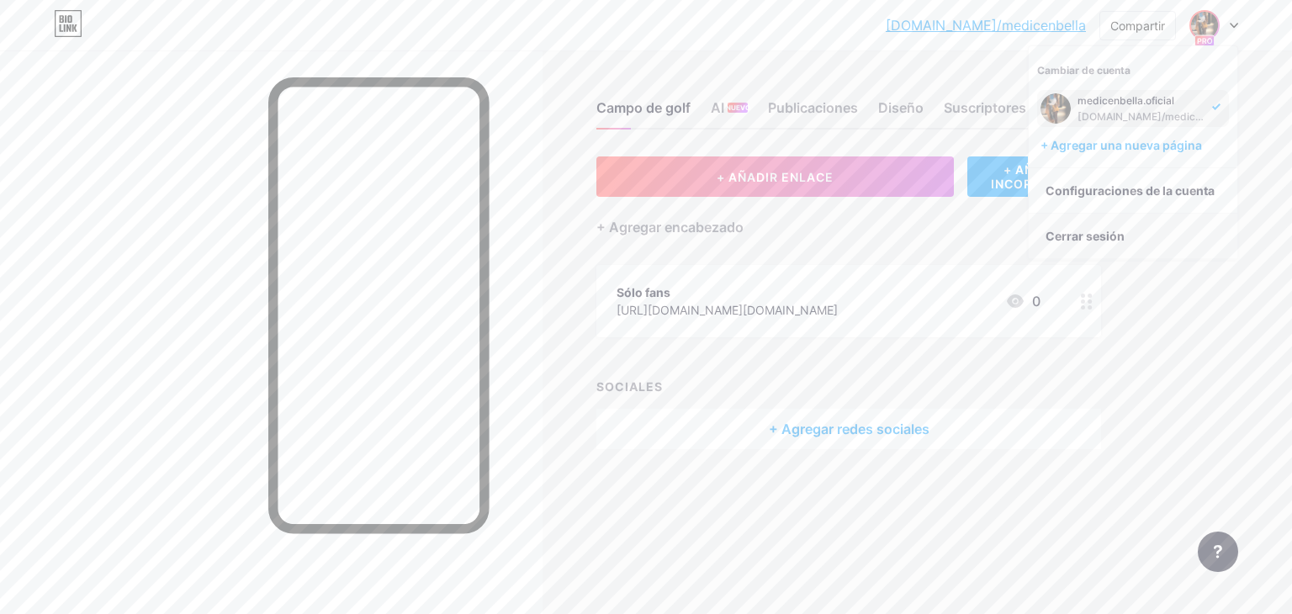
click at [1090, 233] on font "Cerrar sesión" at bounding box center [1084, 236] width 79 height 14
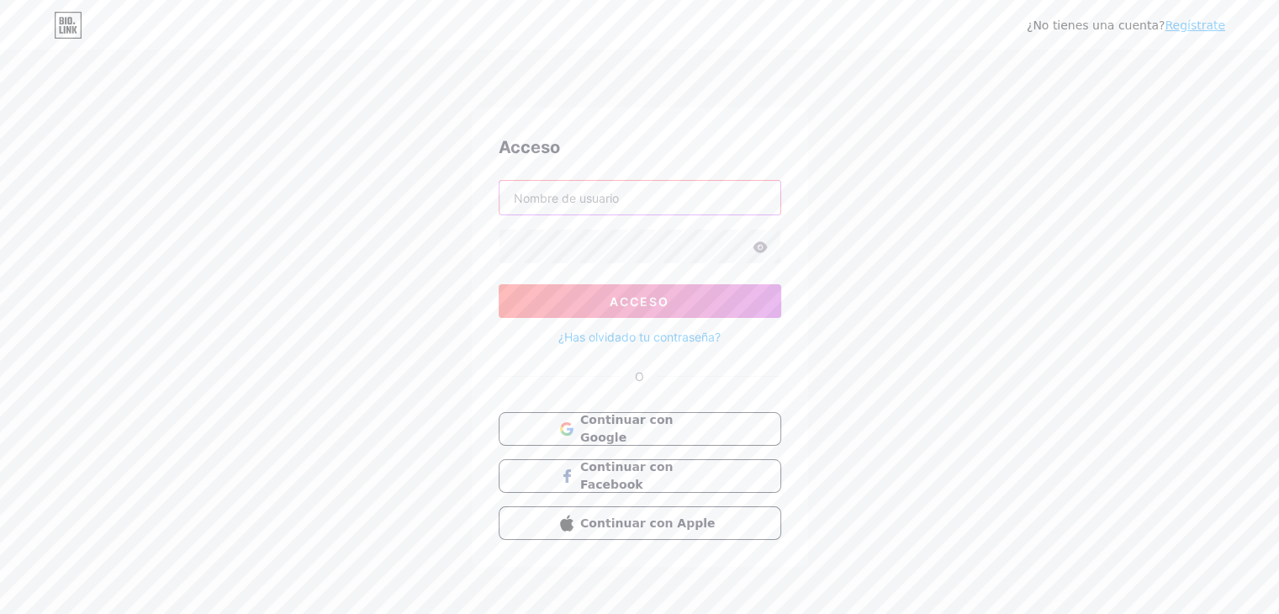
type input "[EMAIL_ADDRESS][DOMAIN_NAME]"
